Goal: Task Accomplishment & Management: Manage account settings

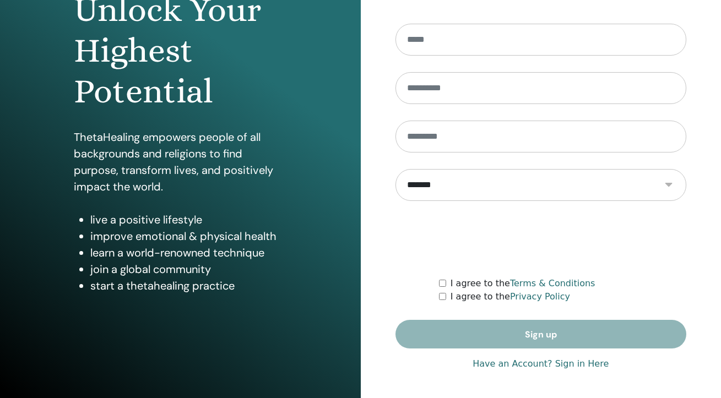
click at [544, 364] on link "Have an Account? Sign in Here" at bounding box center [540, 363] width 136 height 13
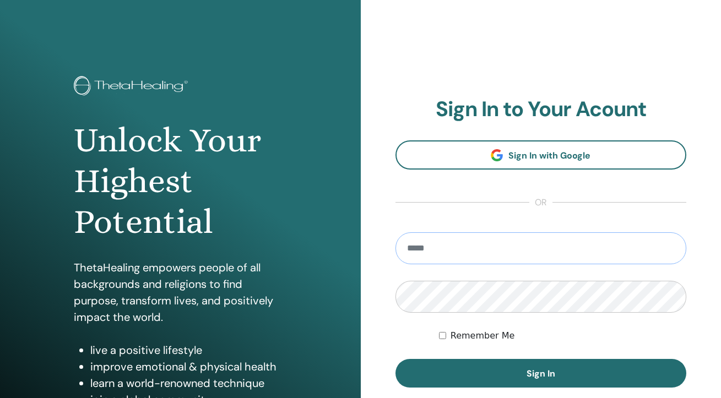
click at [543, 244] on input "email" at bounding box center [540, 248] width 291 height 32
type input "**********"
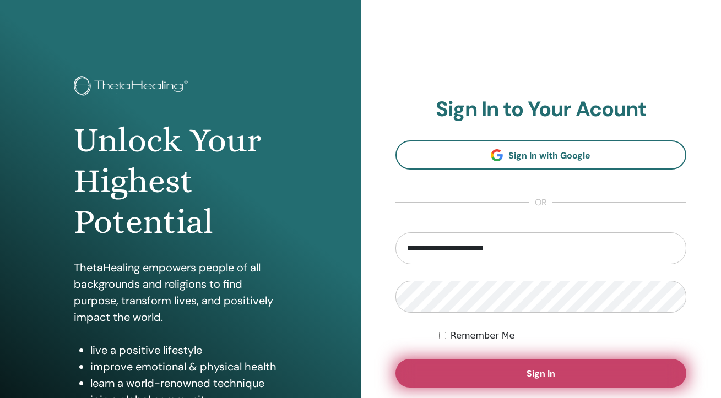
click at [516, 367] on button "Sign In" at bounding box center [540, 373] width 291 height 29
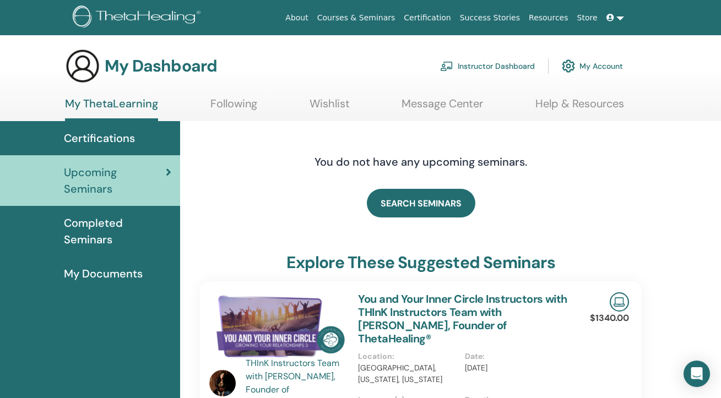
click at [489, 63] on link "Instructor Dashboard" at bounding box center [487, 66] width 95 height 24
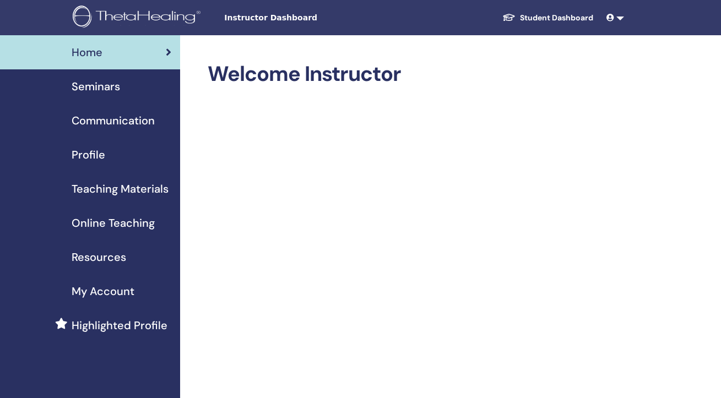
click at [147, 92] on div "Seminars" at bounding box center [90, 86] width 162 height 17
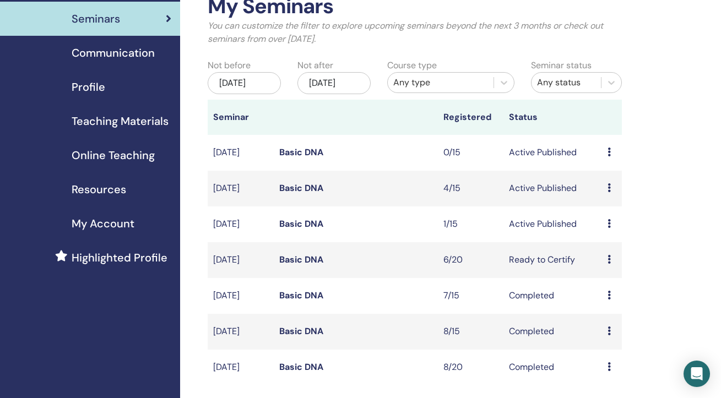
scroll to position [74, 0]
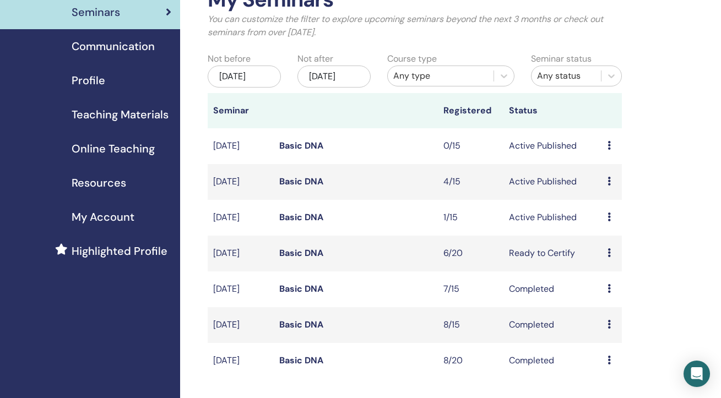
click at [285, 223] on link "Basic DNA" at bounding box center [301, 217] width 44 height 12
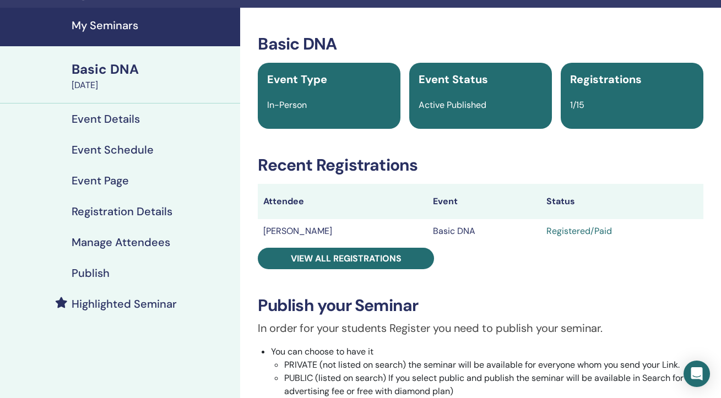
scroll to position [350, 0]
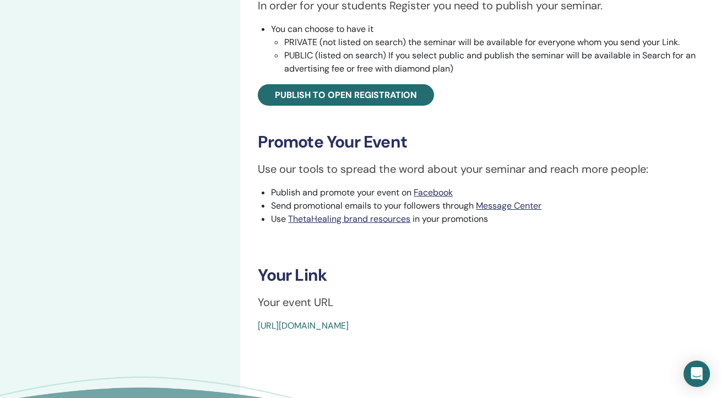
click at [348, 325] on link "[URL][DOMAIN_NAME]" at bounding box center [303, 326] width 91 height 12
click at [348, 330] on link "[URL][DOMAIN_NAME]" at bounding box center [303, 326] width 91 height 12
click at [348, 329] on link "[URL][DOMAIN_NAME]" at bounding box center [303, 326] width 91 height 12
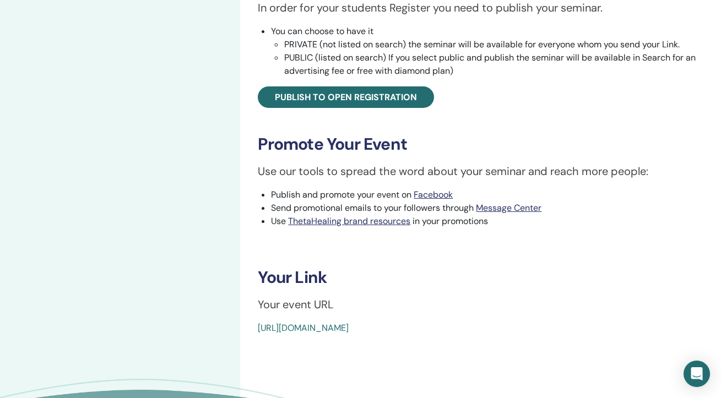
scroll to position [346, 0]
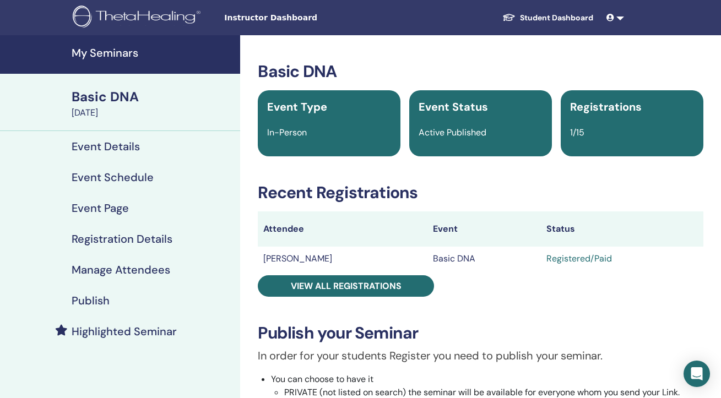
click at [140, 59] on link "My Seminars" at bounding box center [120, 54] width 240 height 39
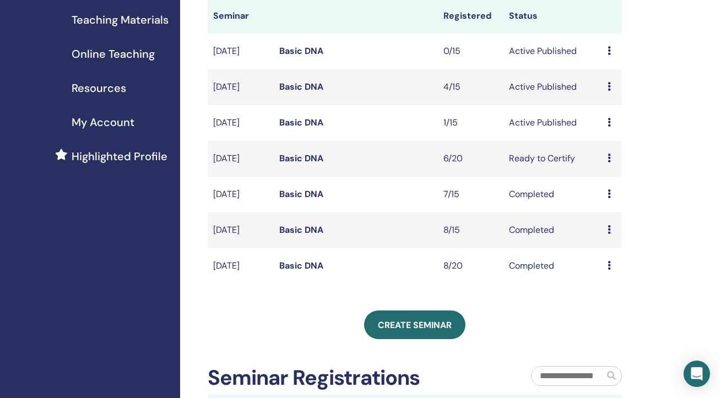
scroll to position [152, 0]
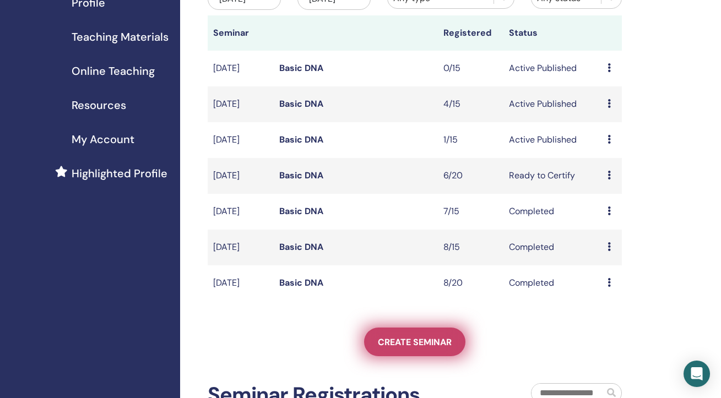
click at [433, 348] on span "Create seminar" at bounding box center [415, 342] width 74 height 12
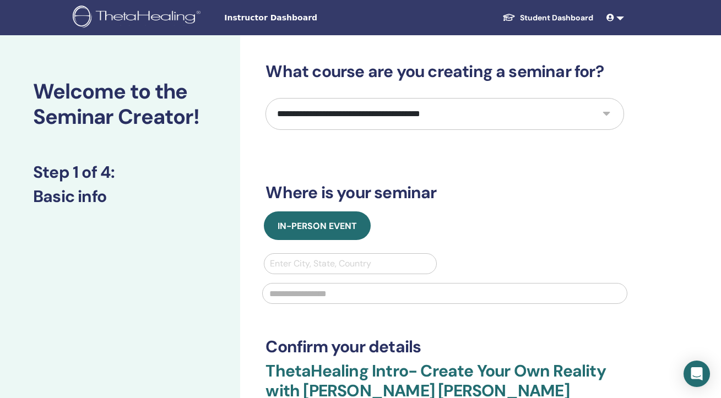
click at [495, 112] on select "**********" at bounding box center [444, 114] width 358 height 32
